Goal: Information Seeking & Learning: Check status

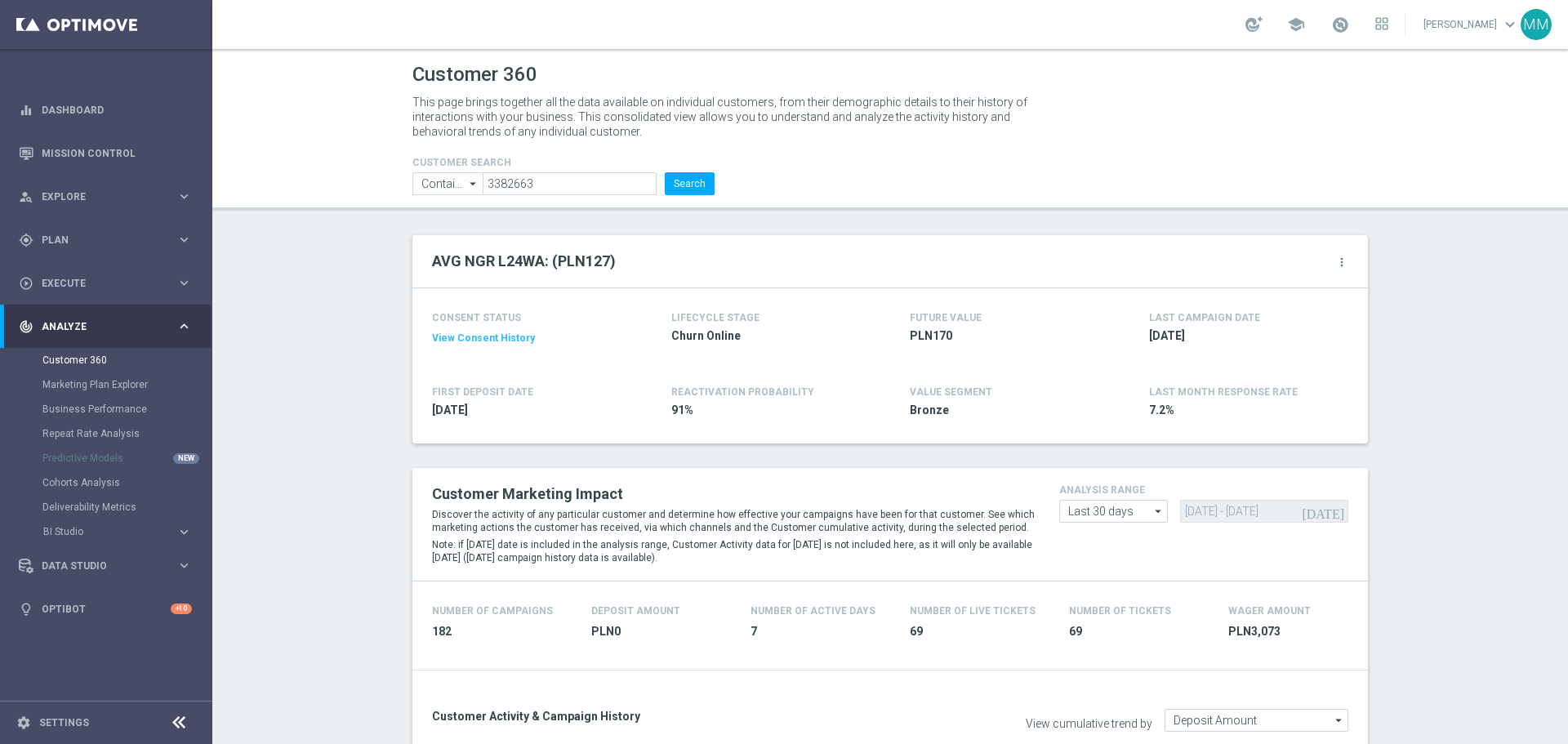
click at [606, 169] on form "CUSTOMER SEARCH Contains Contains arrow_drop_down Show Selected 0 of NaN Contai…" at bounding box center [563, 175] width 302 height 38
click at [610, 181] on input "3382663" at bounding box center [569, 183] width 174 height 22
paste input "2893746"
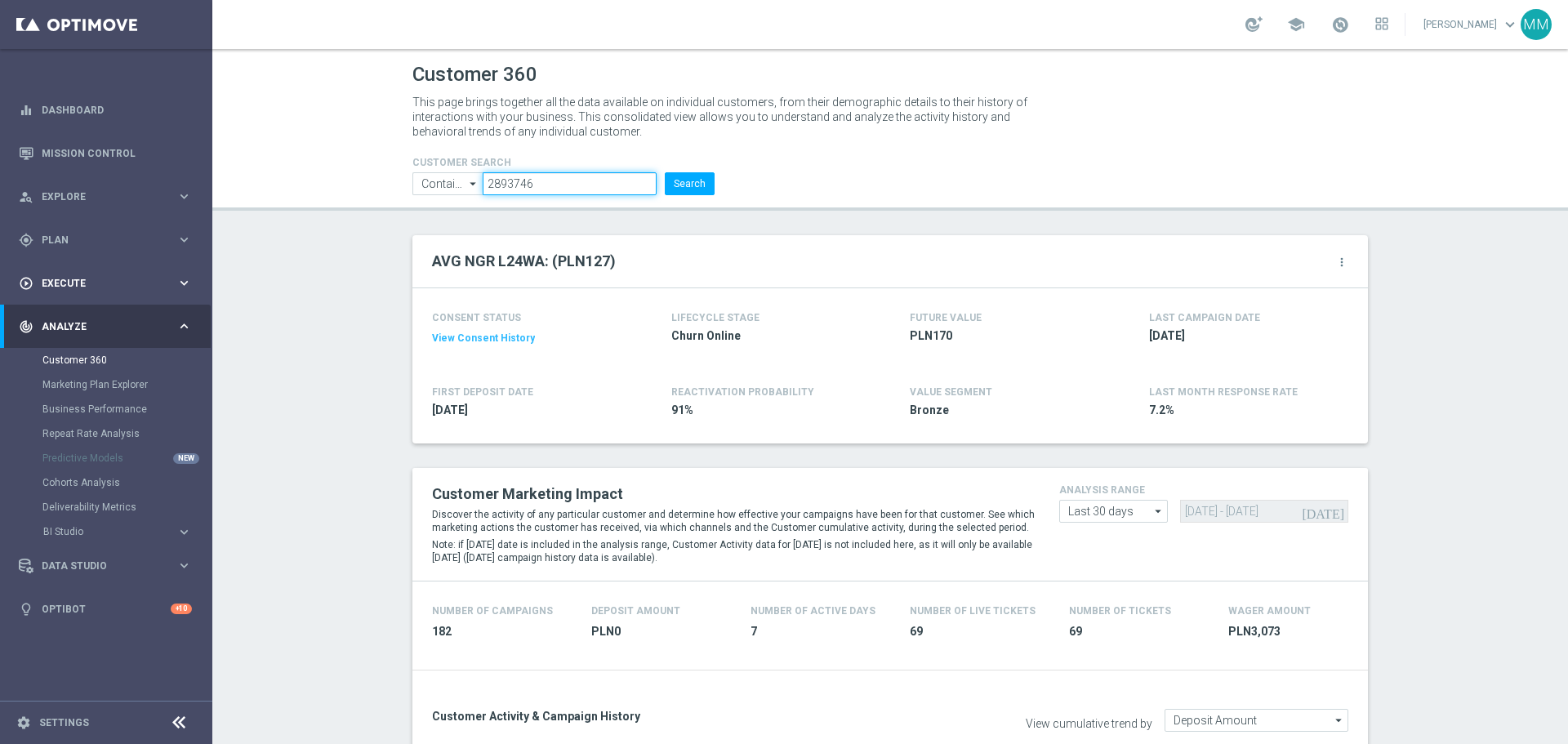
type input "2893746"
click at [686, 176] on button "Search" at bounding box center [689, 183] width 50 height 22
